Goal: Information Seeking & Learning: Understand process/instructions

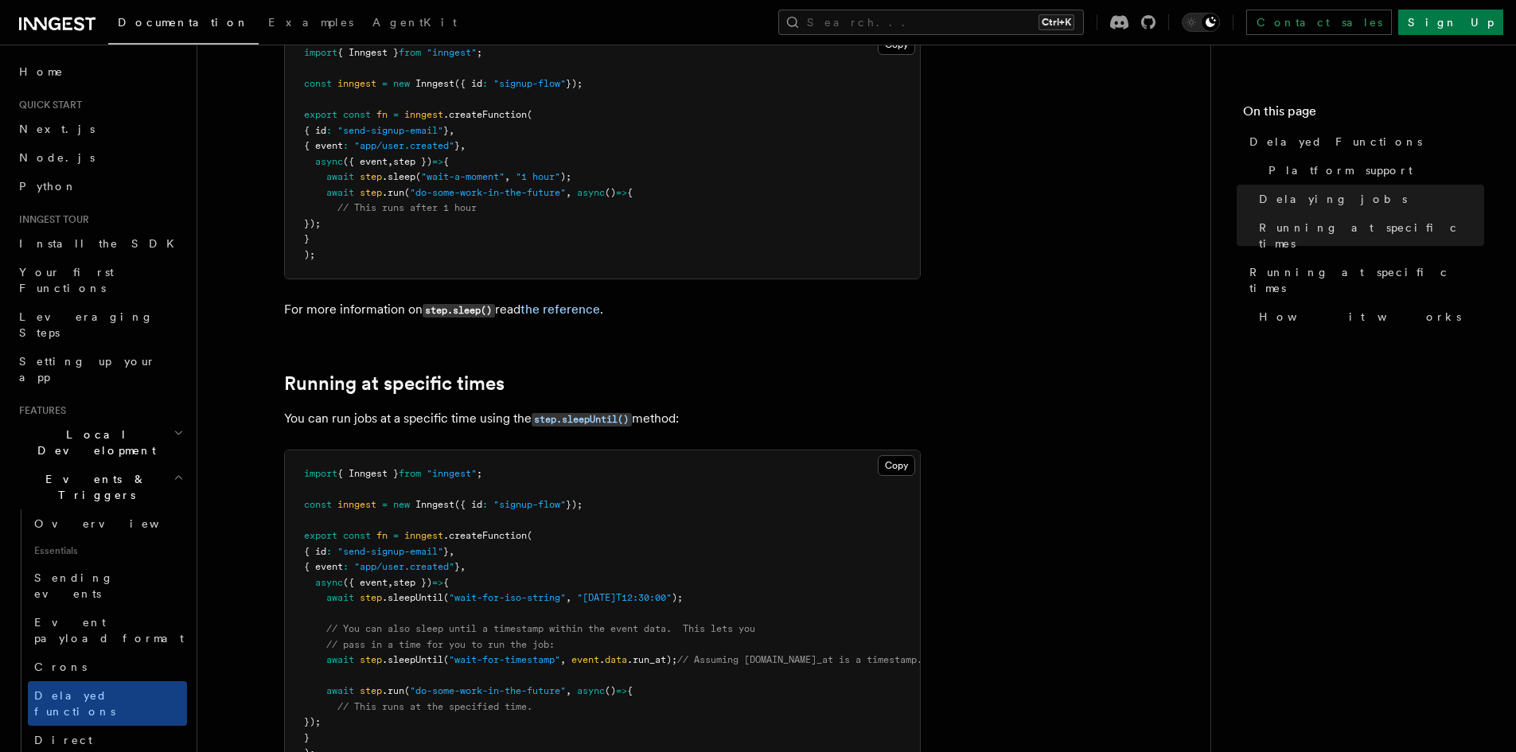
scroll to position [948, 0]
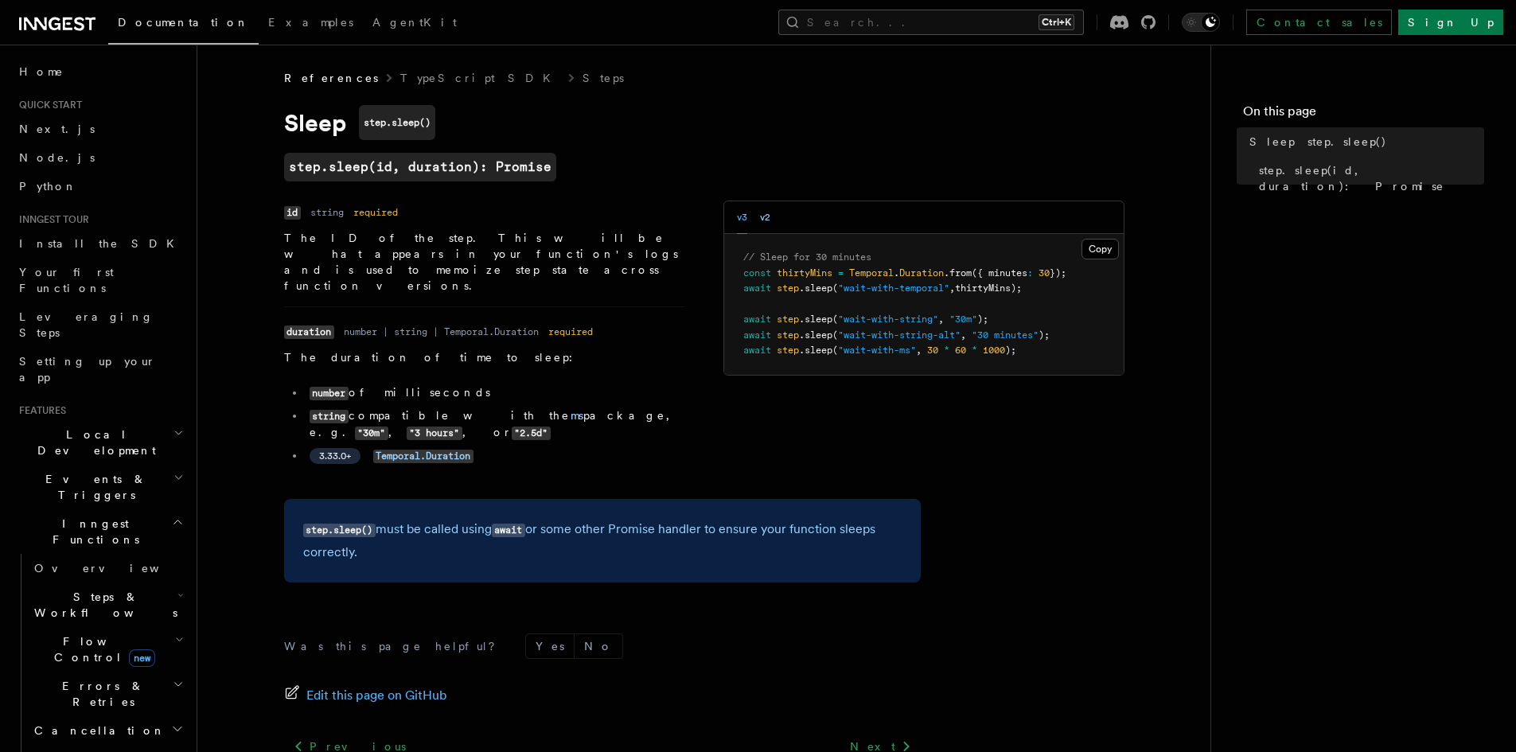
click at [766, 215] on button "v2" at bounding box center [765, 217] width 10 height 33
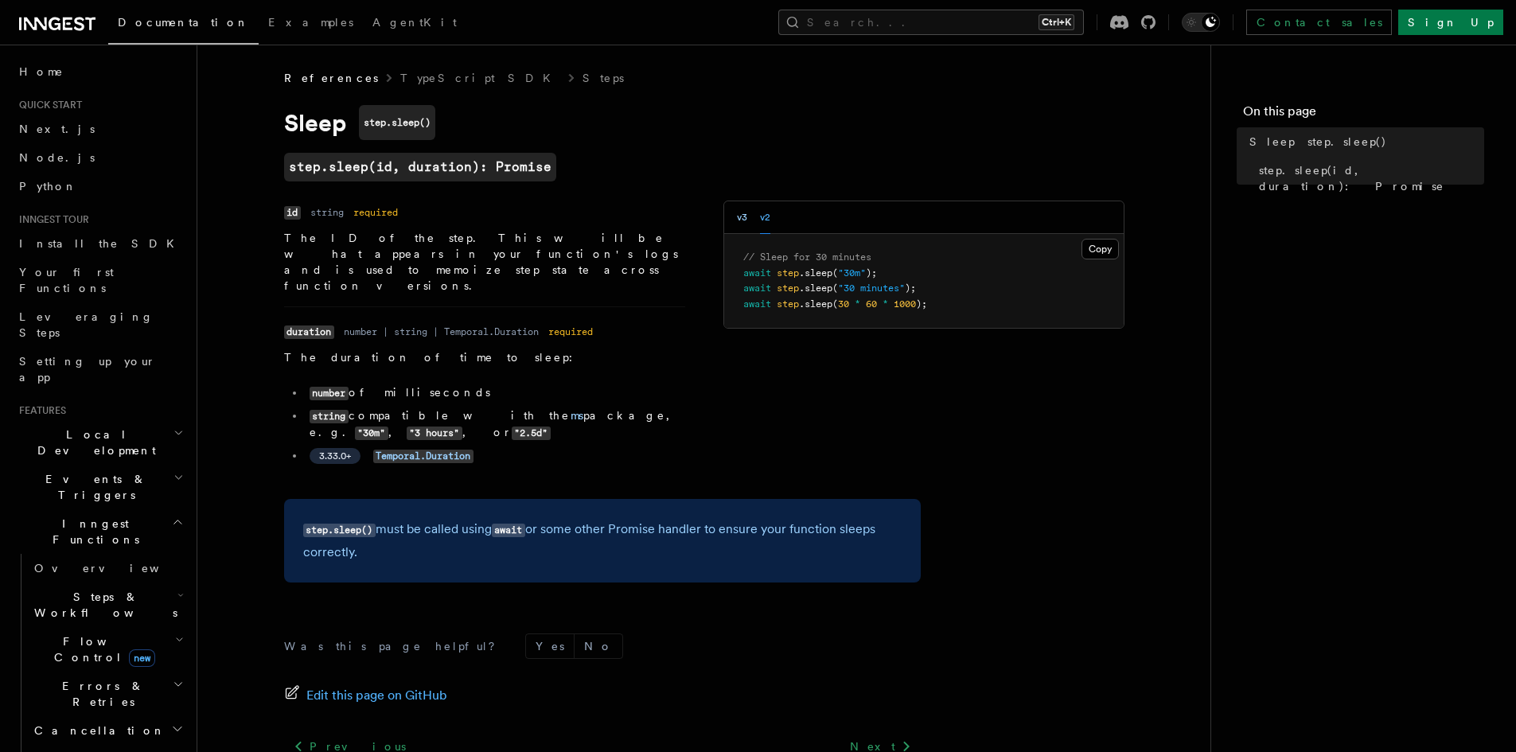
click at [746, 214] on button "v3" at bounding box center [742, 217] width 10 height 33
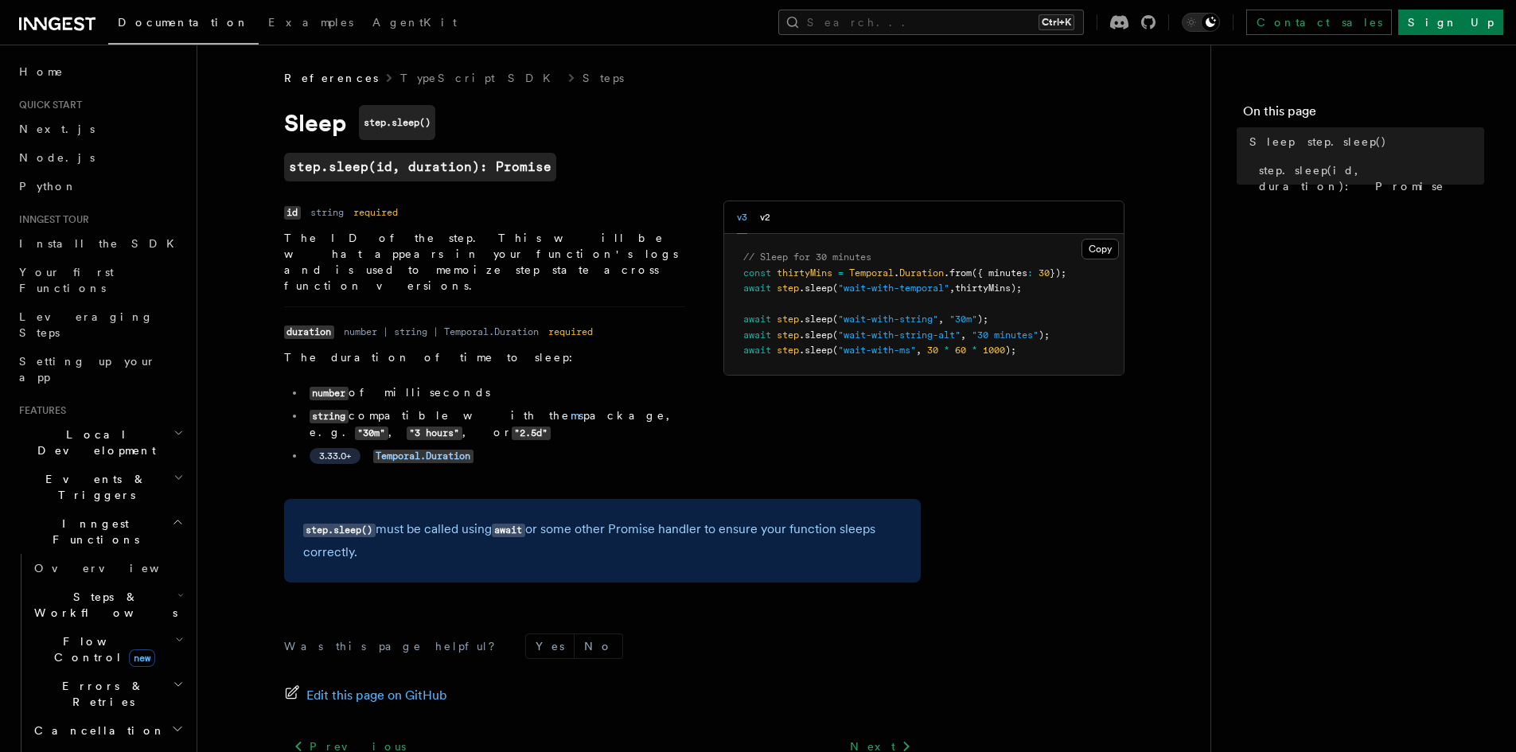
click at [772, 218] on div "v3 v2" at bounding box center [924, 217] width 400 height 33
click at [768, 217] on button "v2" at bounding box center [765, 217] width 10 height 33
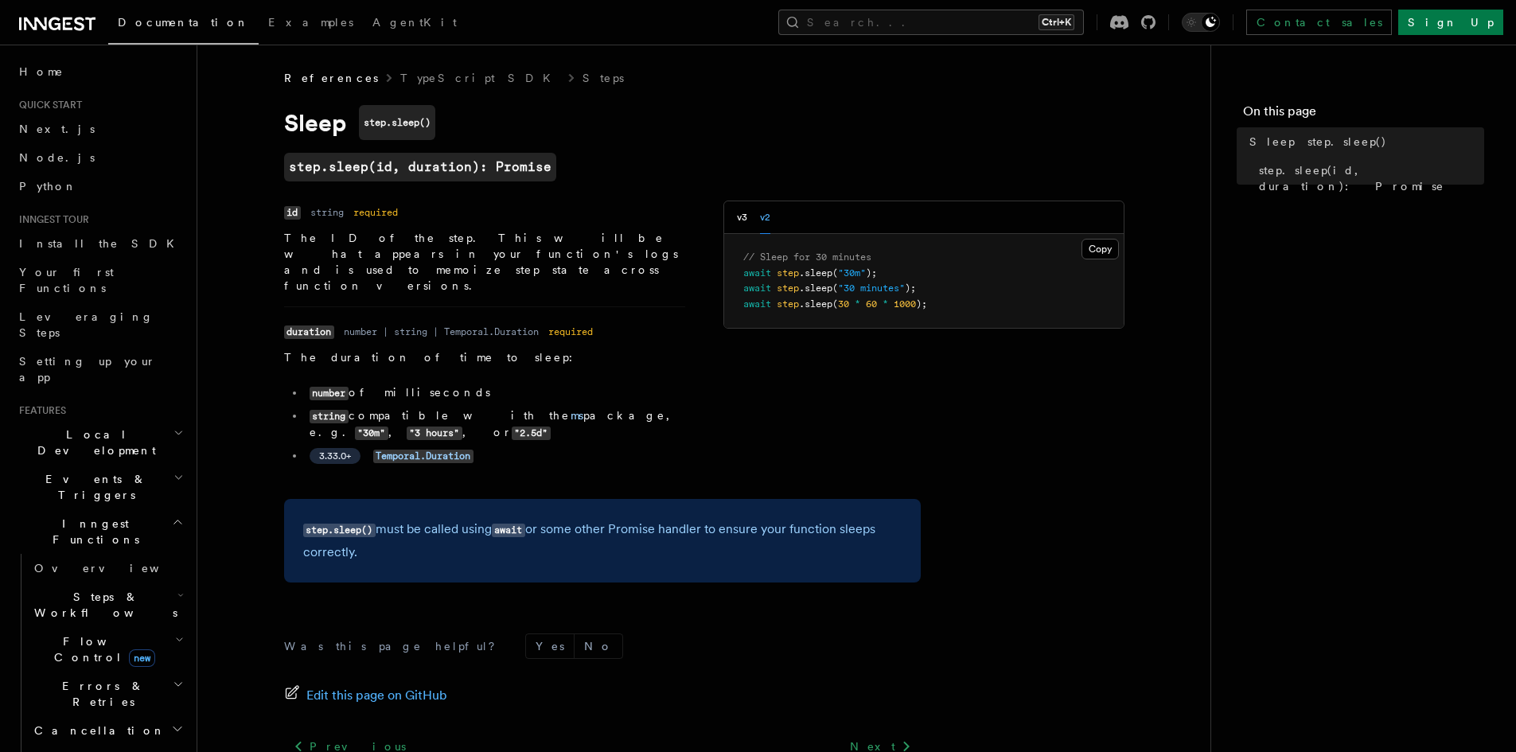
click at [748, 210] on div "v3 v2" at bounding box center [753, 217] width 33 height 33
click at [747, 217] on button "v3" at bounding box center [742, 217] width 10 height 33
